Goal: Task Accomplishment & Management: Complete application form

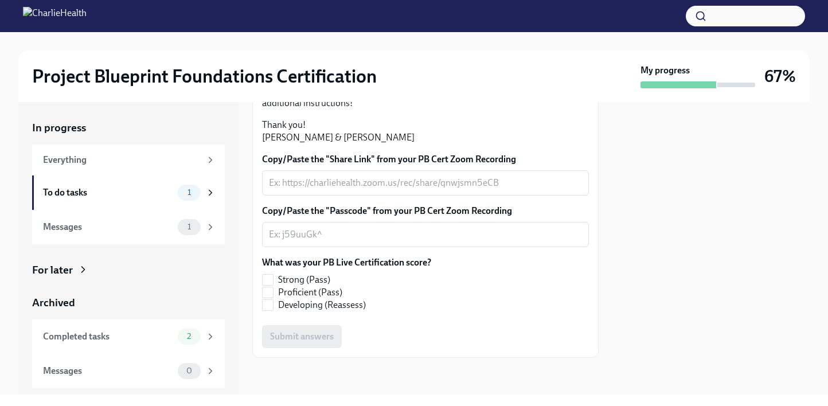
scroll to position [328, 0]
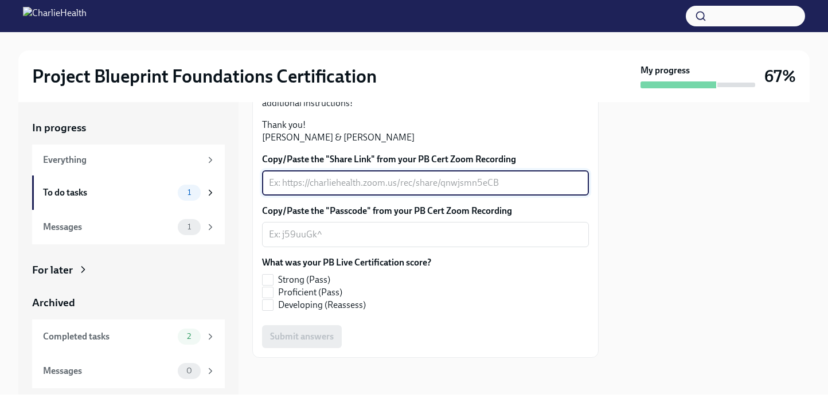
click at [394, 190] on textarea "Copy/Paste the "Share Link" from your PB Cert Zoom Recording" at bounding box center [425, 183] width 313 height 14
paste textarea "[URL][DOMAIN_NAME]"
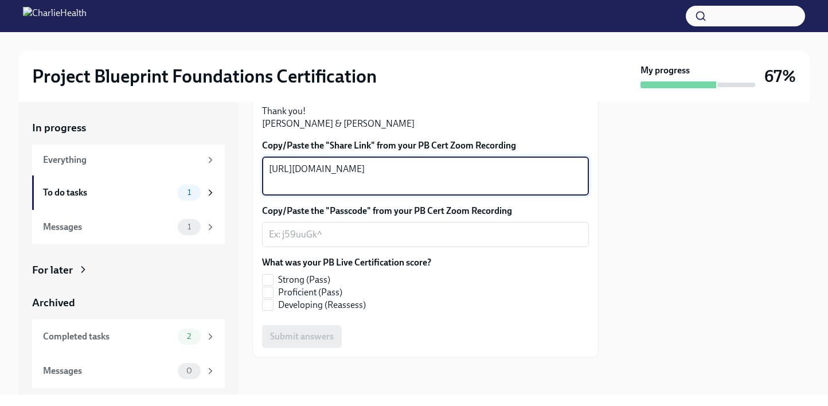
type textarea "[URL][DOMAIN_NAME]"
click at [313, 242] on textarea "Copy/Paste the "Passcode" from your PB Cert Zoom Recording" at bounding box center [425, 235] width 313 height 14
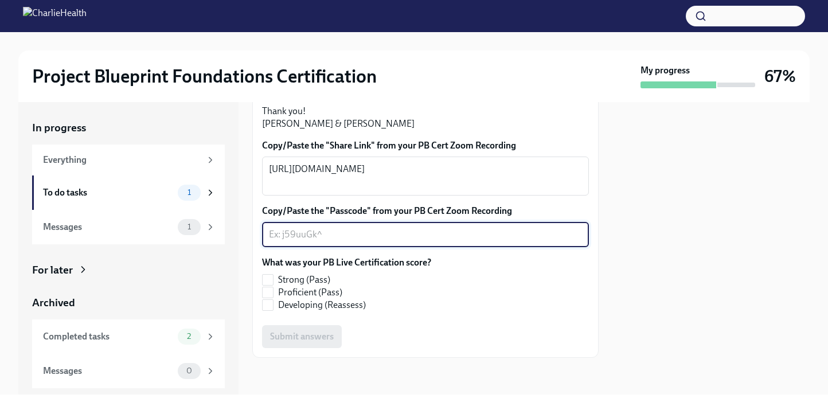
paste textarea "r1q9@^Dj"
type textarea "r1q9@^Dj"
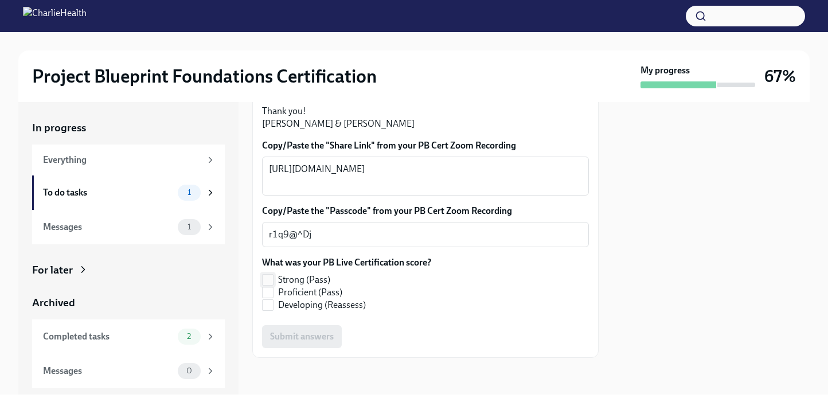
click at [274, 286] on label "Strong (Pass)" at bounding box center [342, 280] width 160 height 13
click at [273, 285] on input "Strong (Pass)" at bounding box center [268, 280] width 10 height 10
checkbox input "true"
click at [307, 342] on span "Submit answers" at bounding box center [302, 336] width 64 height 11
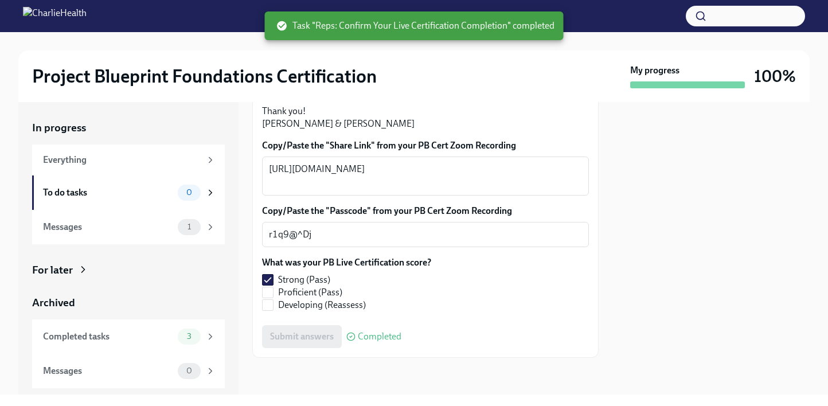
click at [87, 14] on img at bounding box center [55, 16] width 64 height 18
click at [102, 161] on div "Everything" at bounding box center [122, 160] width 158 height 13
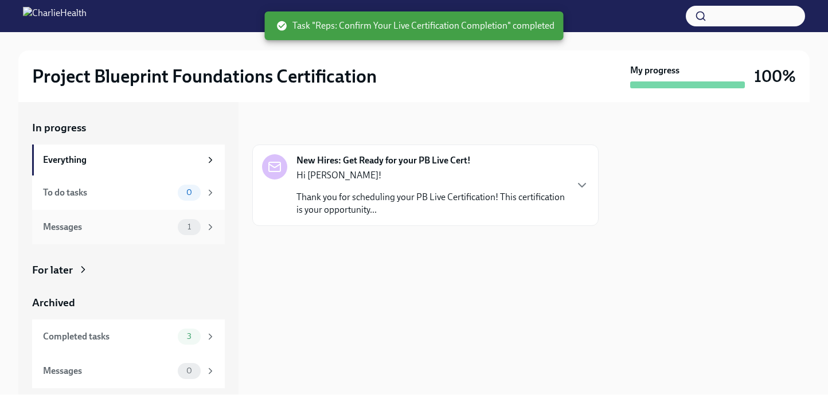
click at [114, 225] on div "Messages" at bounding box center [108, 227] width 130 height 13
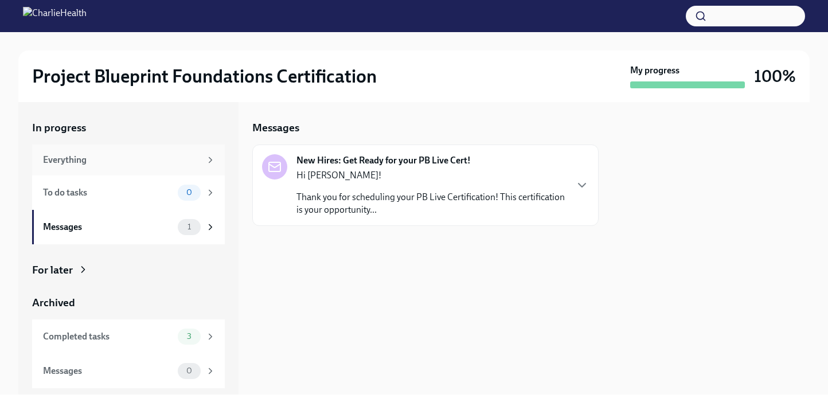
click at [139, 146] on div "Everything" at bounding box center [128, 160] width 193 height 31
